Goal: Information Seeking & Learning: Check status

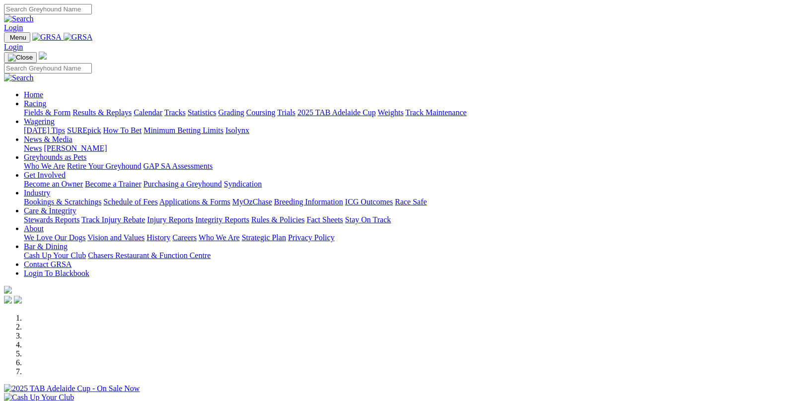
click at [124, 108] on link "Results & Replays" at bounding box center [102, 112] width 59 height 8
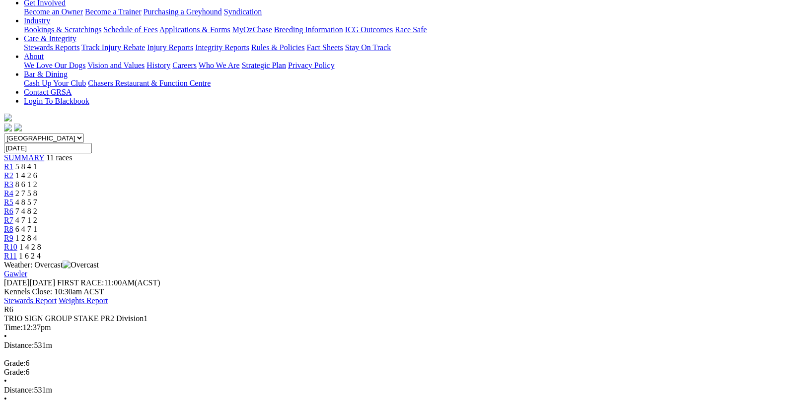
scroll to position [199, 0]
